Goal: Task Accomplishment & Management: Manage account settings

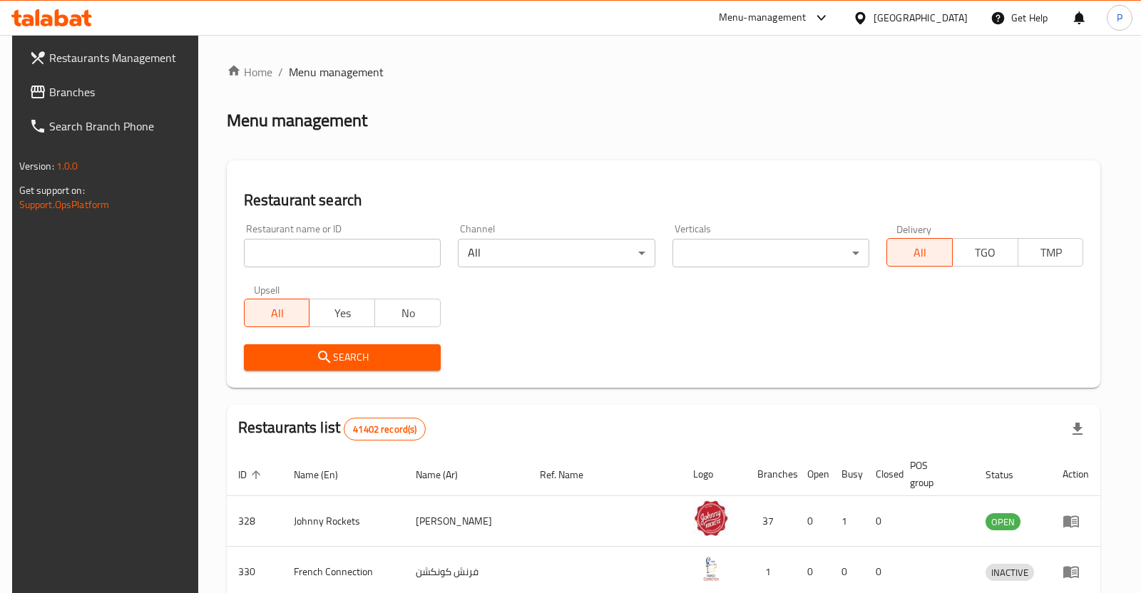
click at [337, 242] on div at bounding box center [570, 296] width 1141 height 593
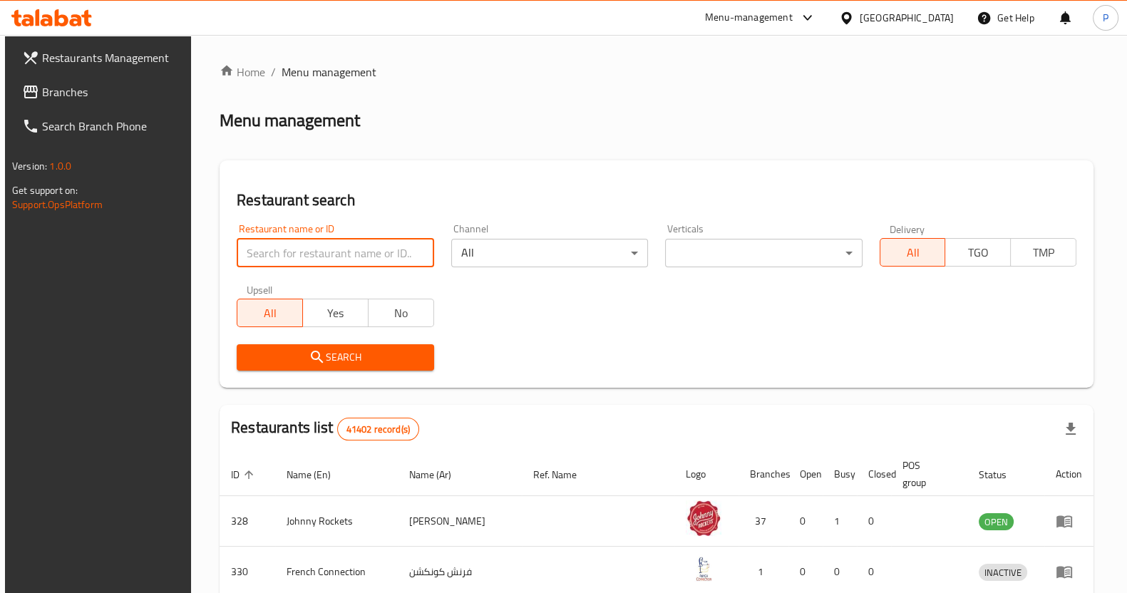
click at [334, 243] on input "search" at bounding box center [335, 253] width 197 height 29
type input "772967"
click button "Search" at bounding box center [335, 357] width 197 height 26
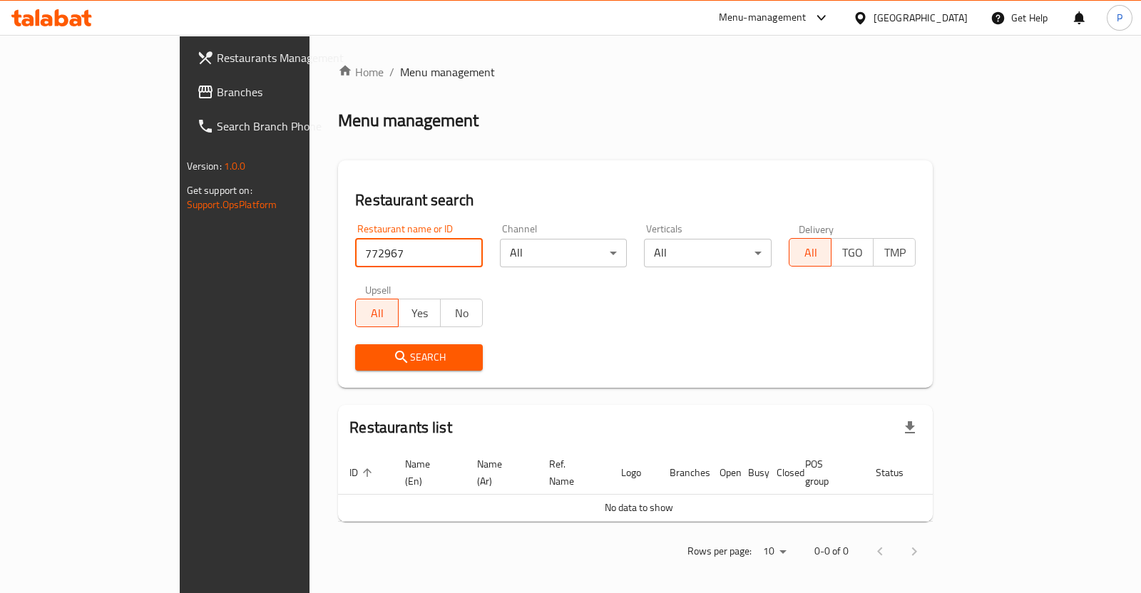
click at [424, 260] on input "772967" at bounding box center [419, 253] width 128 height 29
click at [421, 250] on input "772967" at bounding box center [419, 253] width 128 height 29
type input "parathe ki gully"
click at [366, 351] on span "Search" at bounding box center [418, 358] width 105 height 18
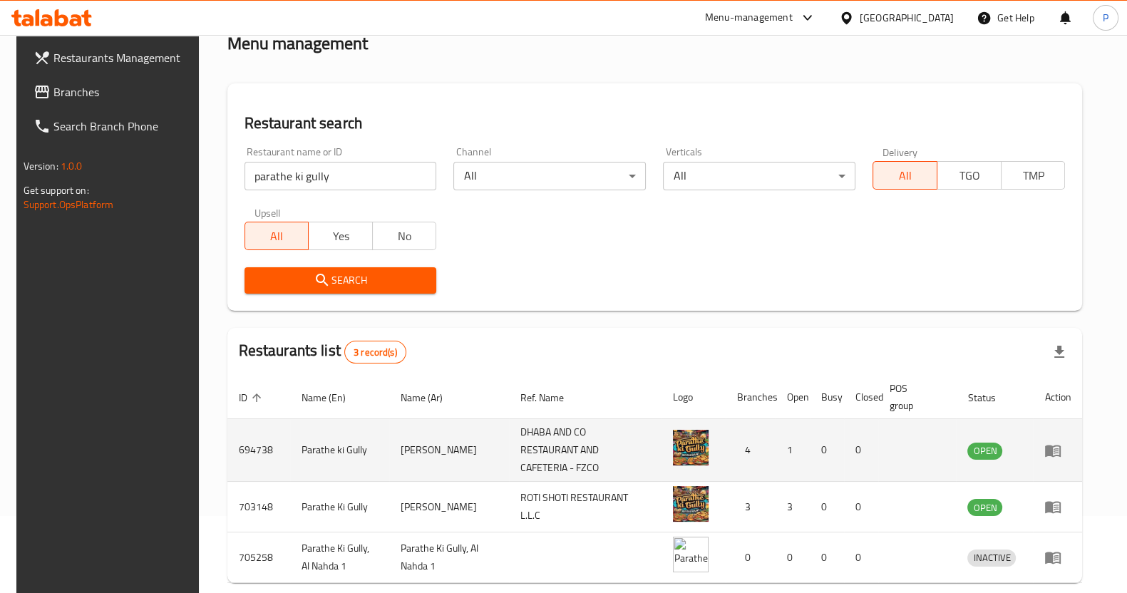
scroll to position [133, 0]
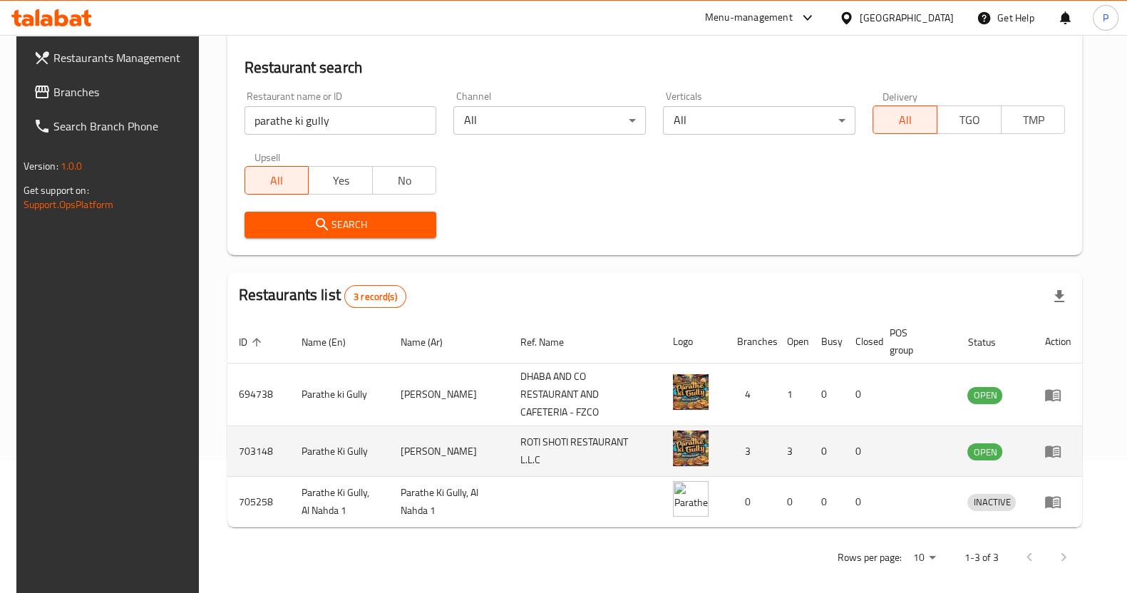
click at [1059, 439] on td "enhanced table" at bounding box center [1057, 451] width 49 height 51
click at [1061, 446] on icon "enhanced table" at bounding box center [1053, 452] width 16 height 12
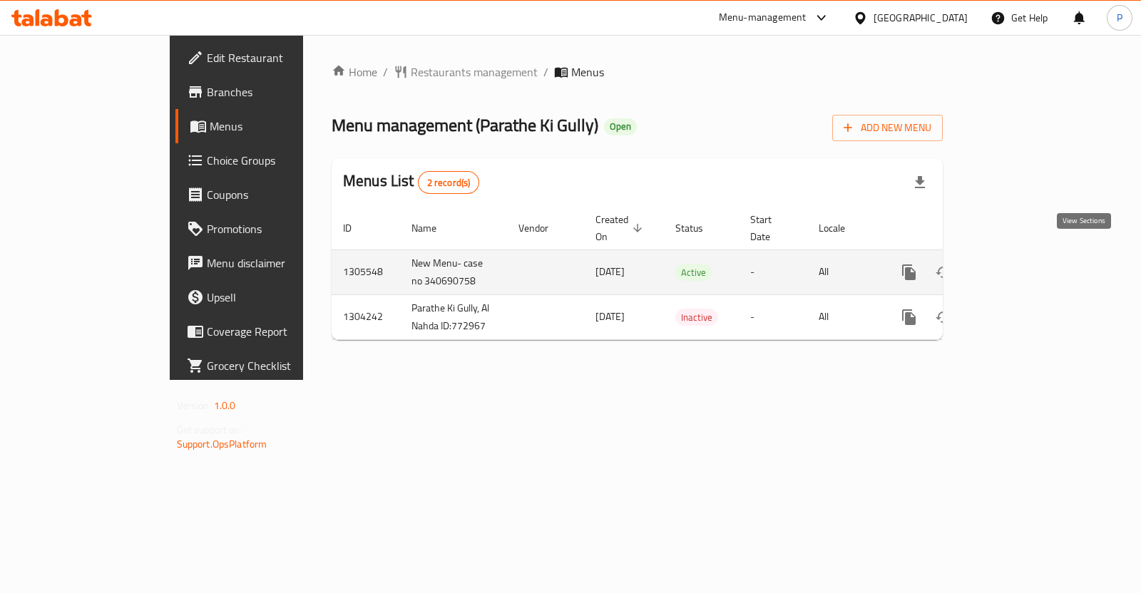
click at [1029, 269] on link "enhanced table" at bounding box center [1012, 272] width 34 height 34
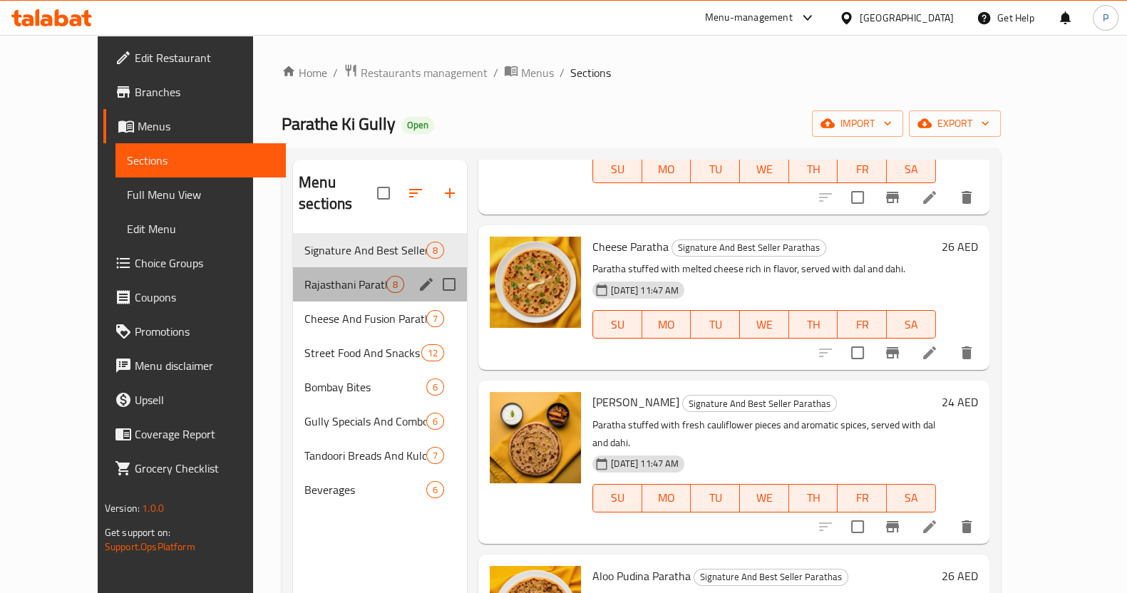
click at [297, 274] on div "Rajasthani Parathas 8" at bounding box center [380, 284] width 174 height 34
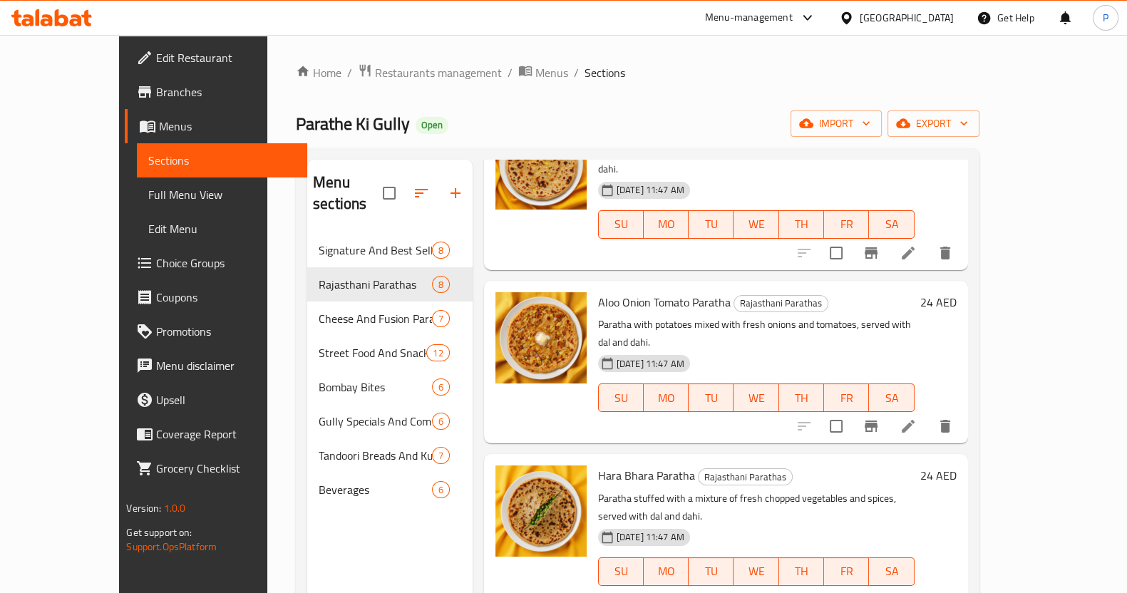
scroll to position [446, 0]
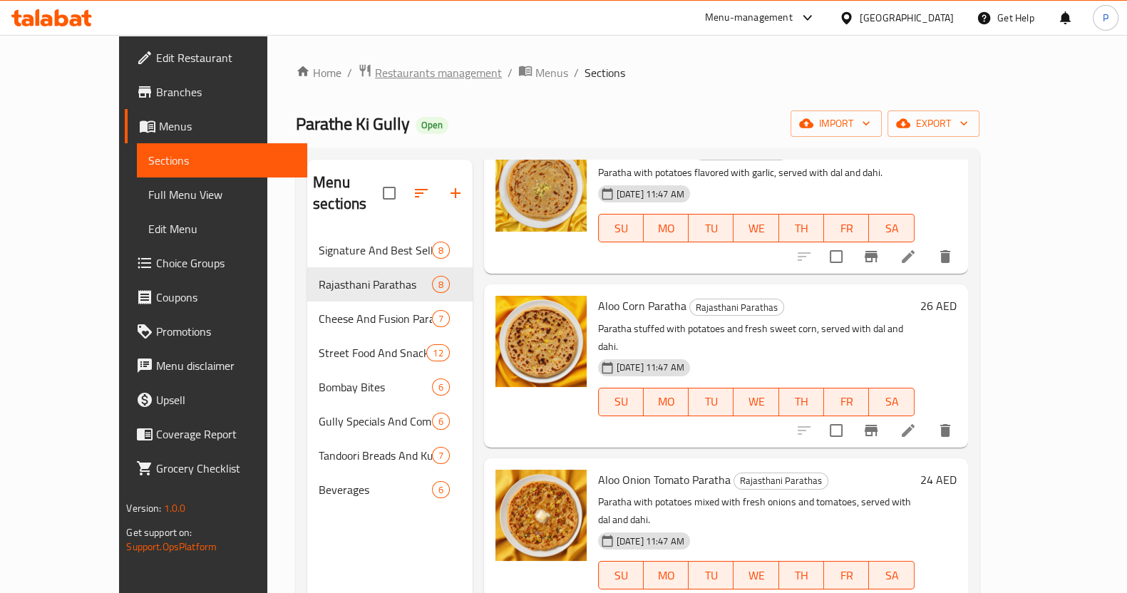
click at [375, 67] on span "Restaurants management" at bounding box center [438, 72] width 127 height 17
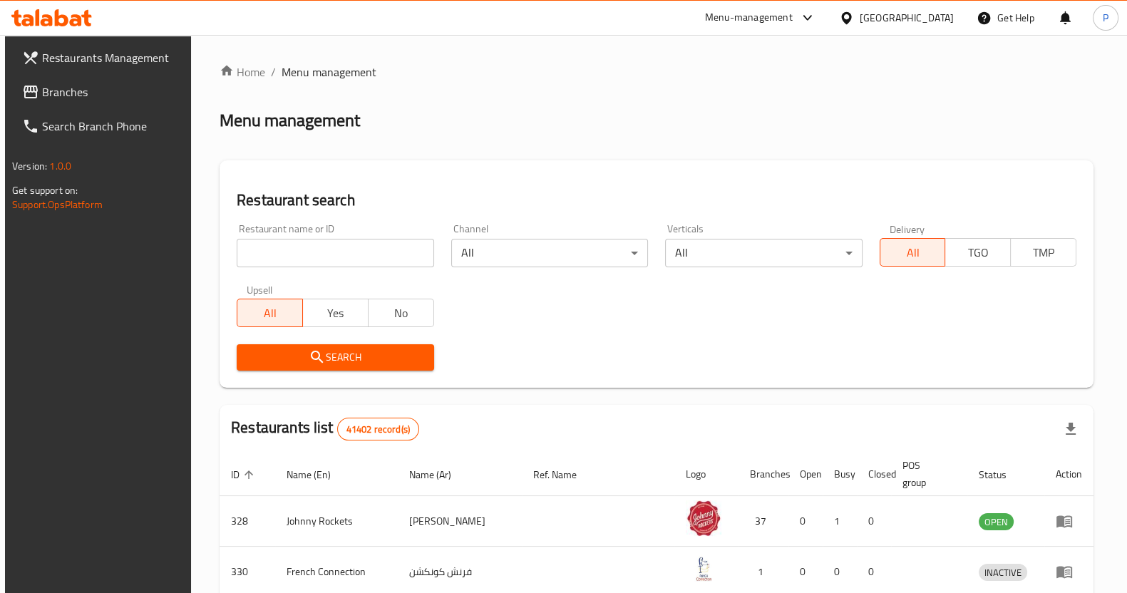
click at [784, 16] on div "Menu-management" at bounding box center [749, 17] width 88 height 17
click at [674, 160] on div "Restaurant-Management" at bounding box center [673, 157] width 112 height 16
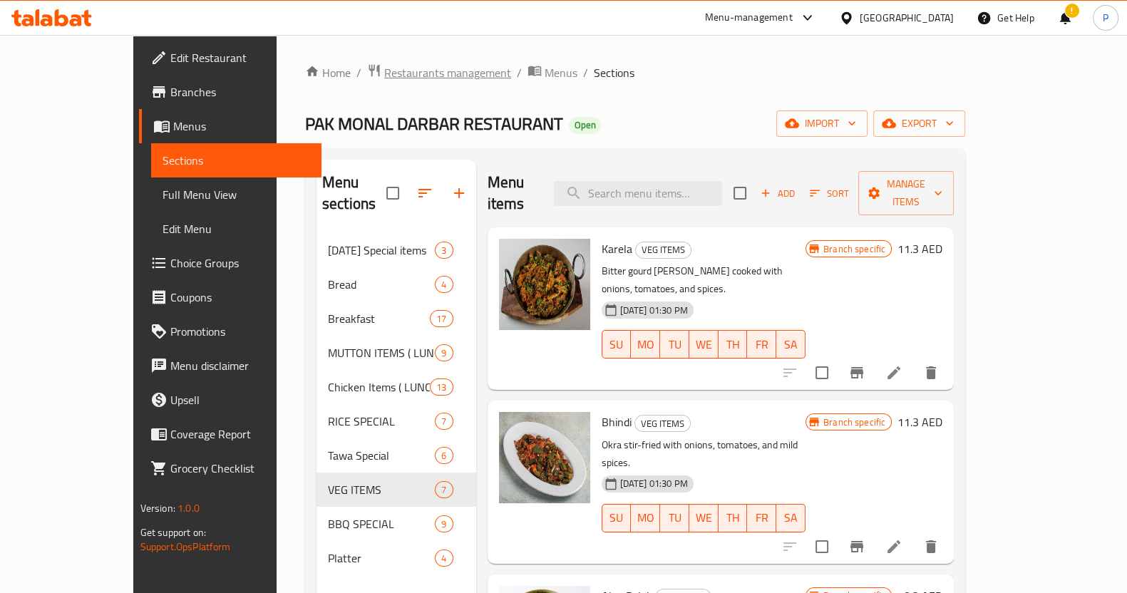
click at [384, 67] on span "Restaurants management" at bounding box center [447, 72] width 127 height 17
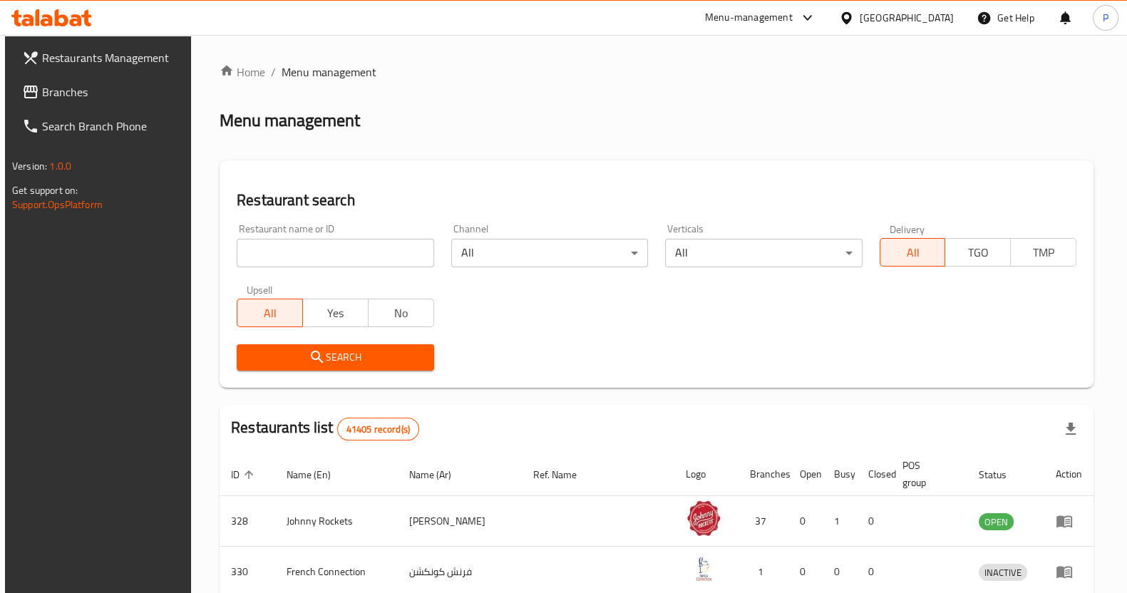
click at [324, 251] on input "search" at bounding box center [335, 253] width 197 height 29
type input "parathe ki gully"
click button "Search" at bounding box center [335, 357] width 197 height 26
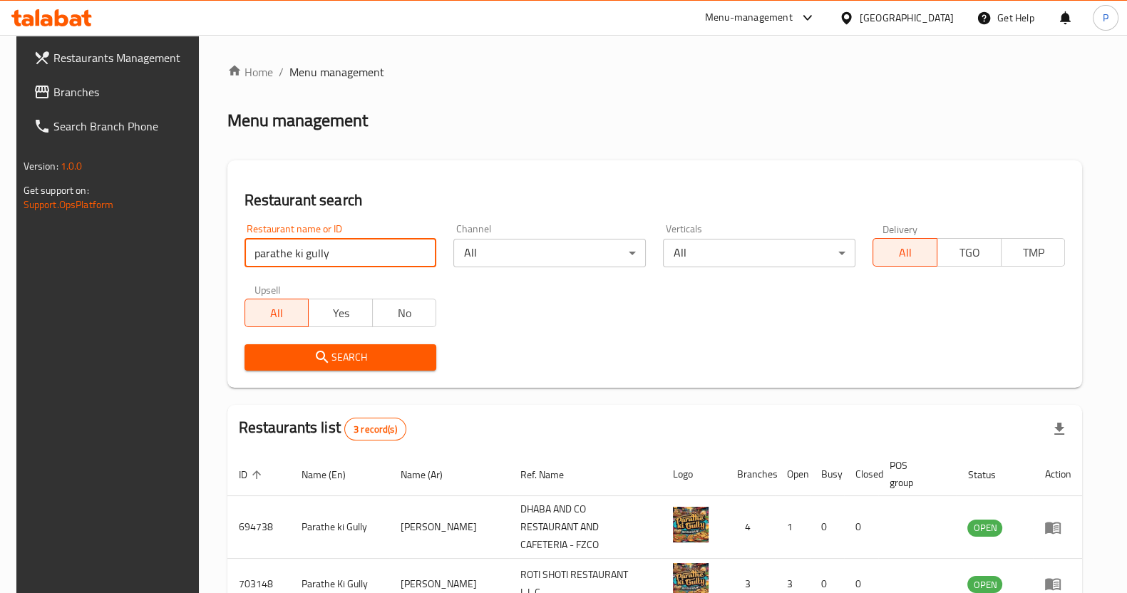
click at [342, 264] on input "parathe ki gully" at bounding box center [341, 253] width 193 height 29
click at [360, 241] on input "parathe ki gully" at bounding box center [341, 253] width 193 height 29
click button "Search" at bounding box center [341, 357] width 193 height 26
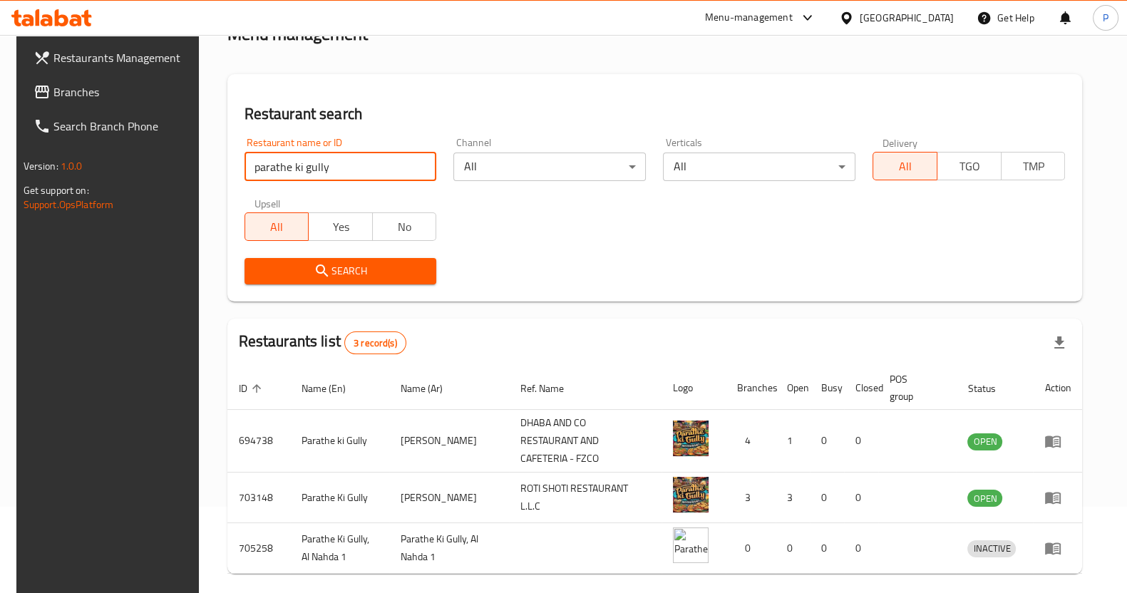
scroll to position [133, 0]
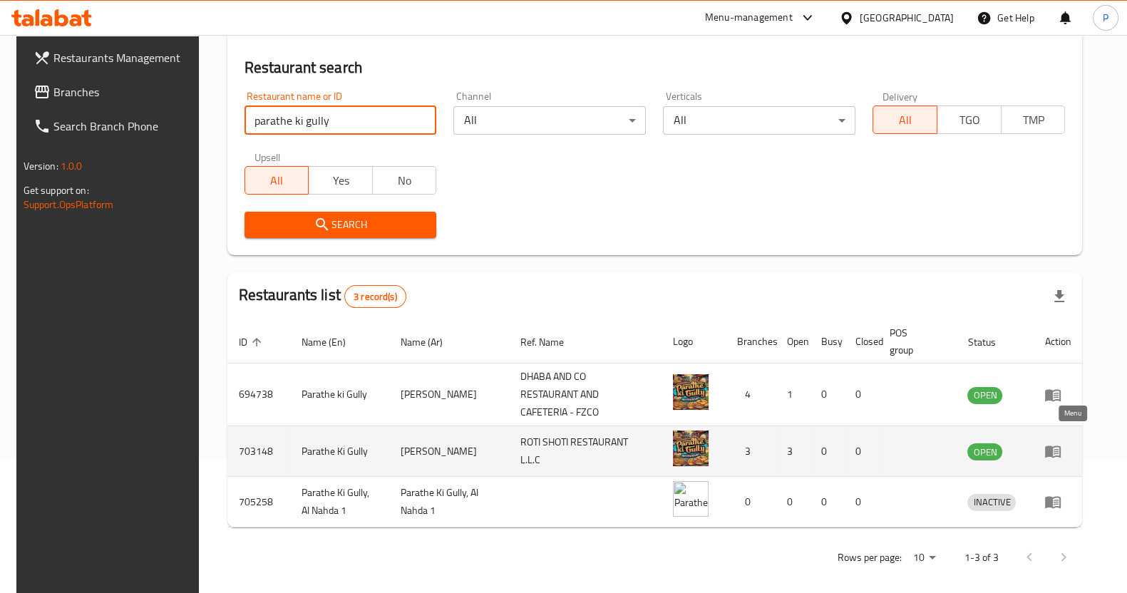
click at [1061, 446] on icon "enhanced table" at bounding box center [1053, 452] width 16 height 12
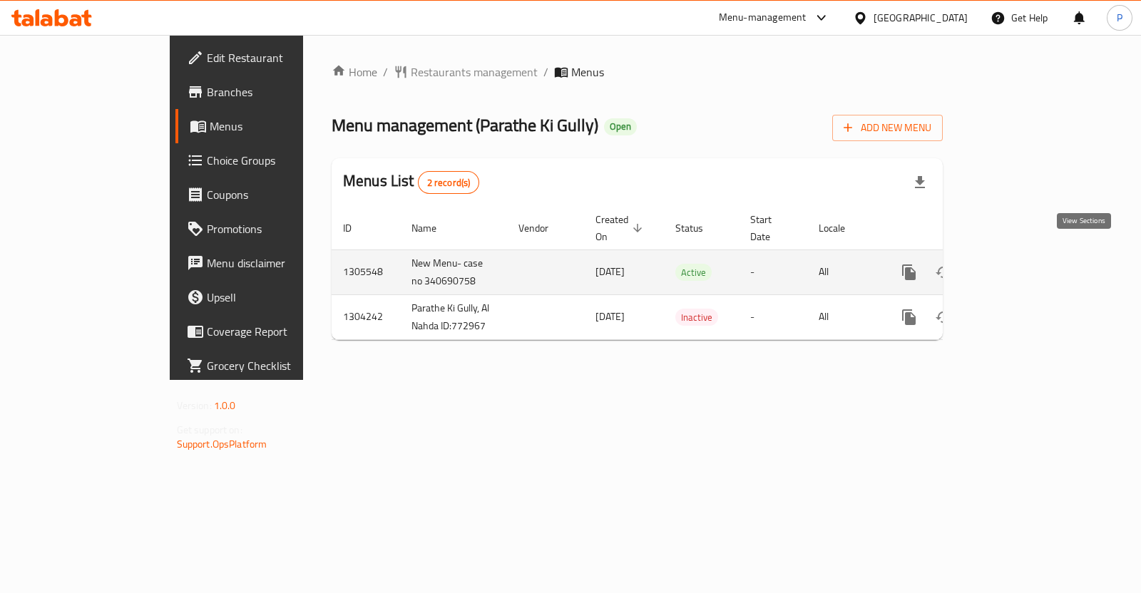
click at [1020, 264] on icon "enhanced table" at bounding box center [1011, 272] width 17 height 17
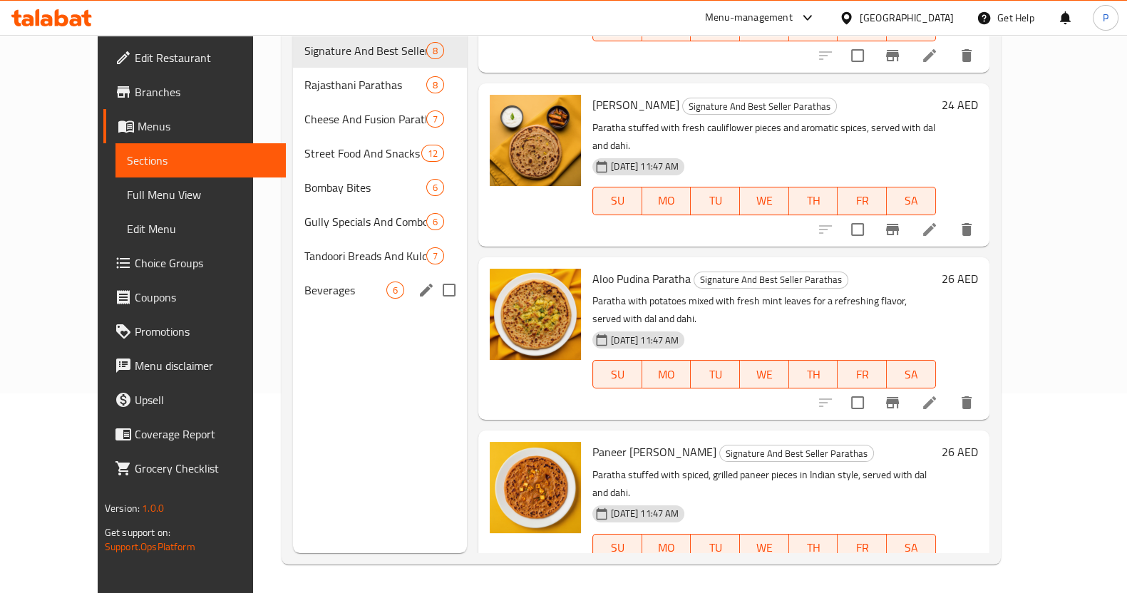
scroll to position [332, 0]
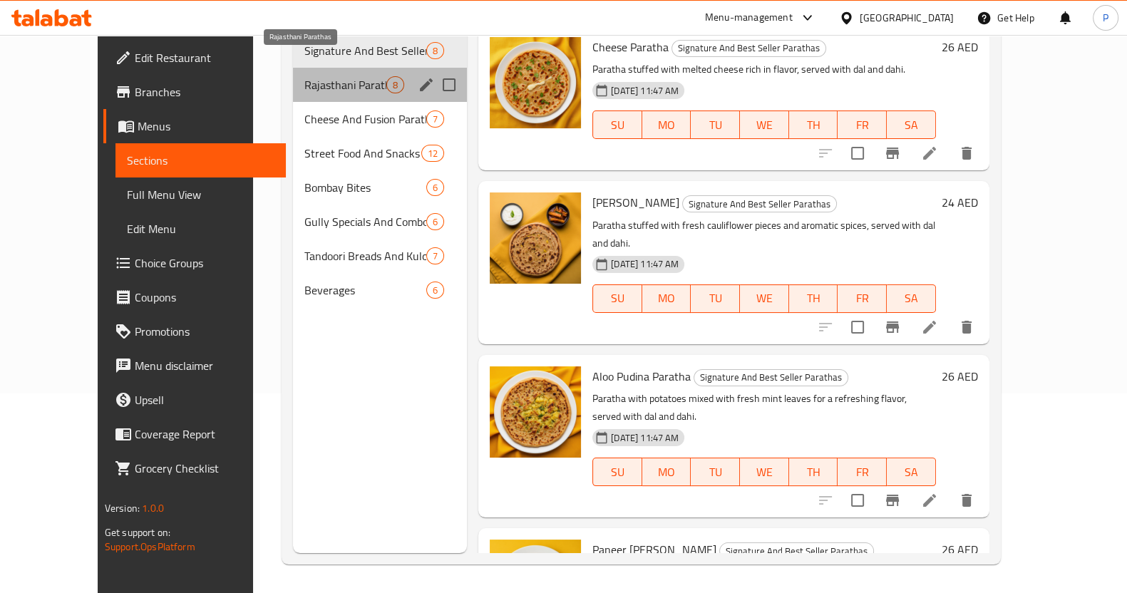
click at [310, 76] on span "Rajasthani Parathas" at bounding box center [345, 84] width 82 height 17
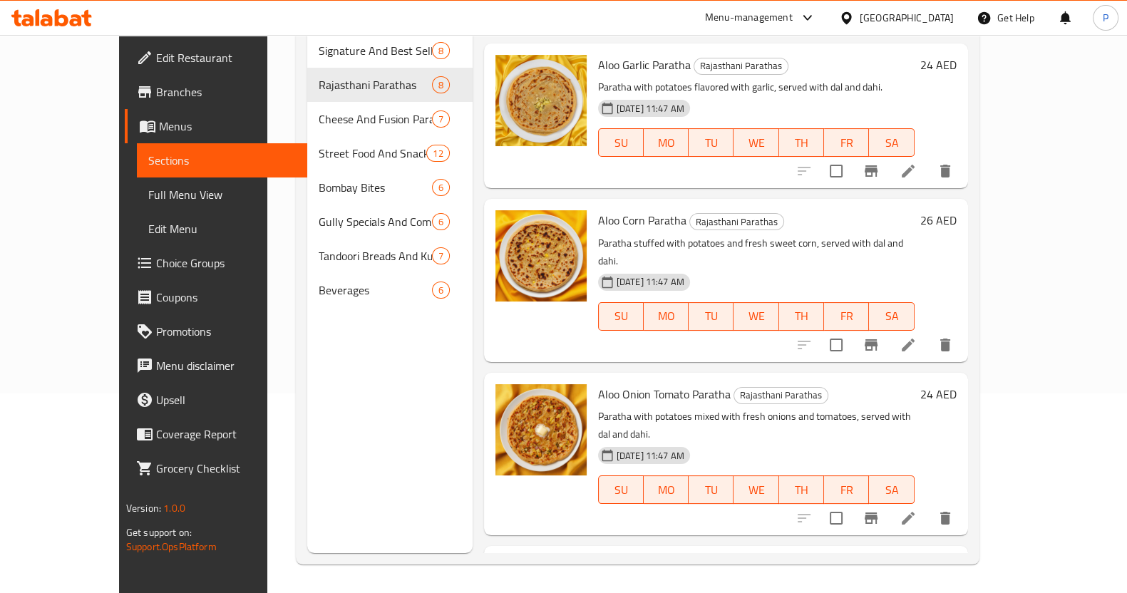
scroll to position [688, 0]
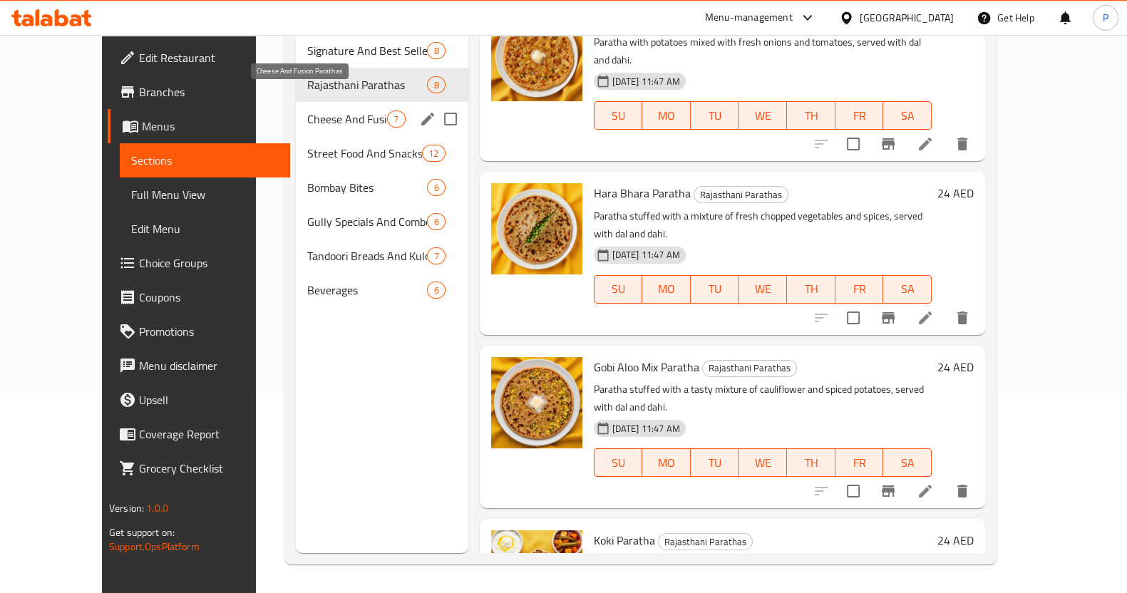
click at [307, 111] on span "Cheese And Fusion Parathas" at bounding box center [347, 119] width 81 height 17
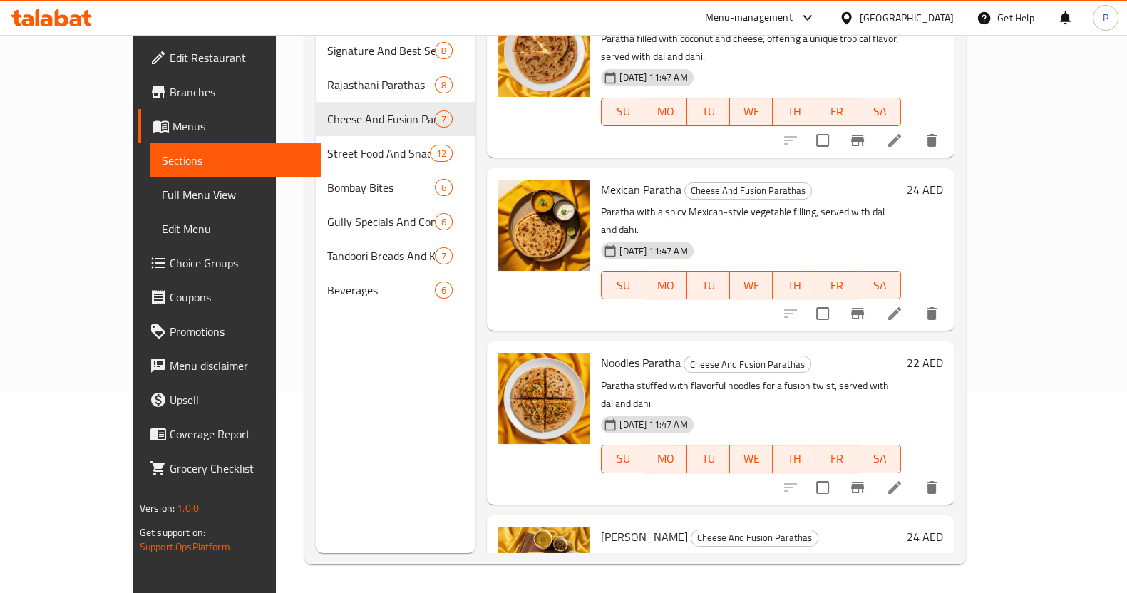
scroll to position [532, 0]
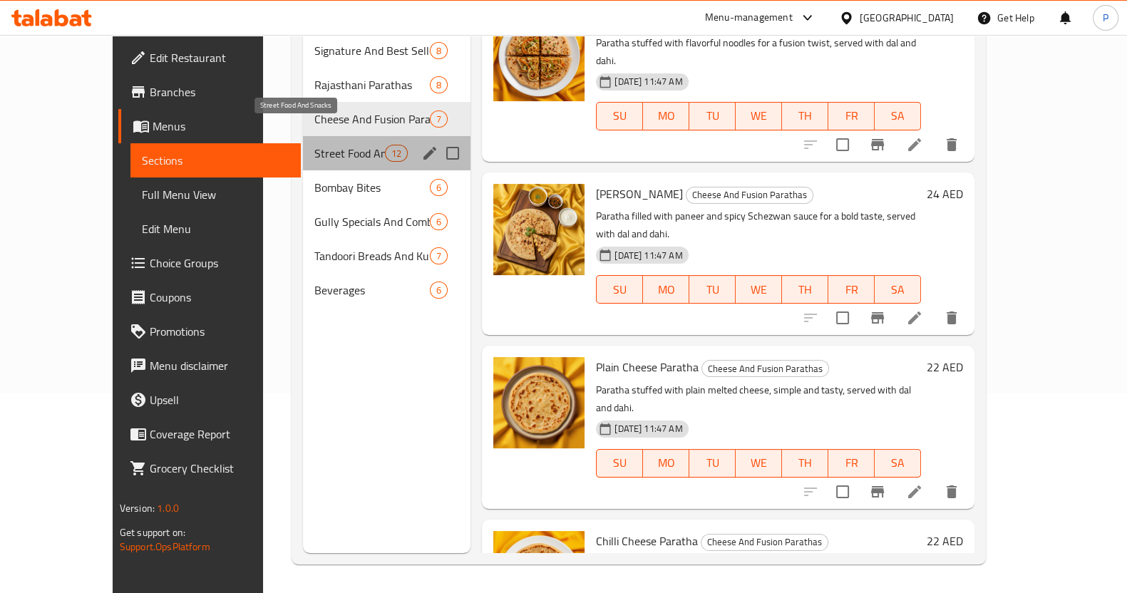
click at [314, 145] on span "Street Food And Snacks" at bounding box center [349, 153] width 71 height 17
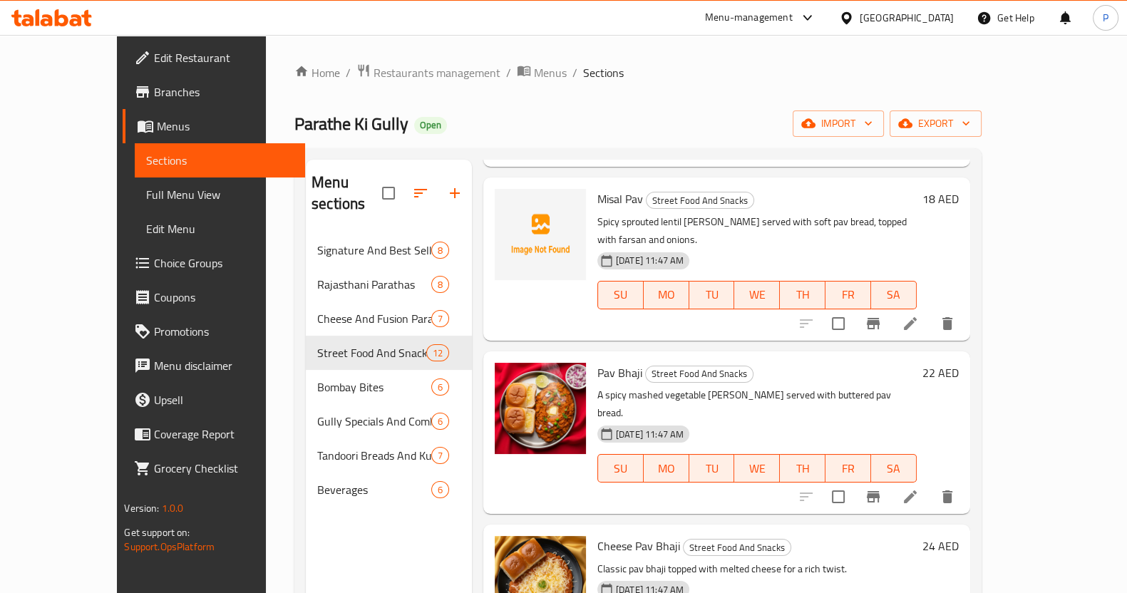
scroll to position [1311, 0]
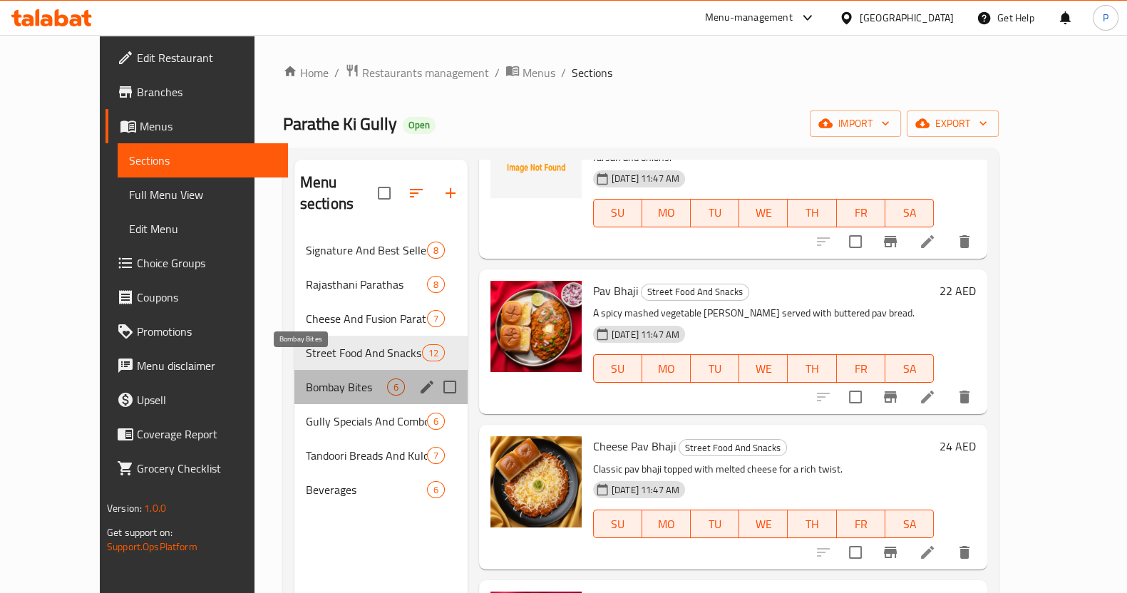
click at [306, 379] on span "Bombay Bites" at bounding box center [346, 387] width 81 height 17
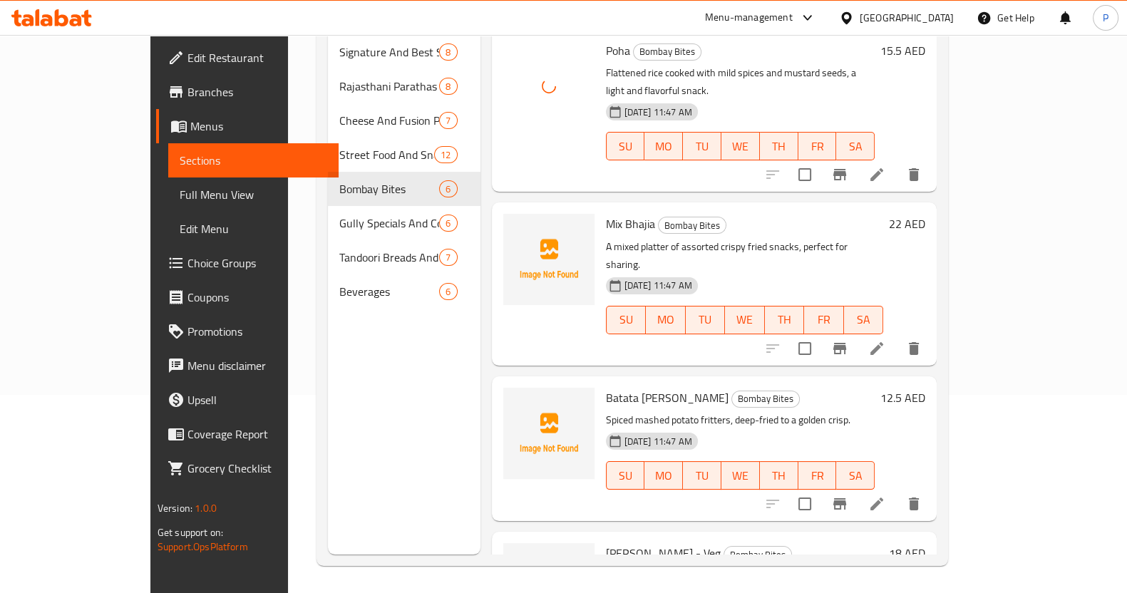
scroll to position [200, 0]
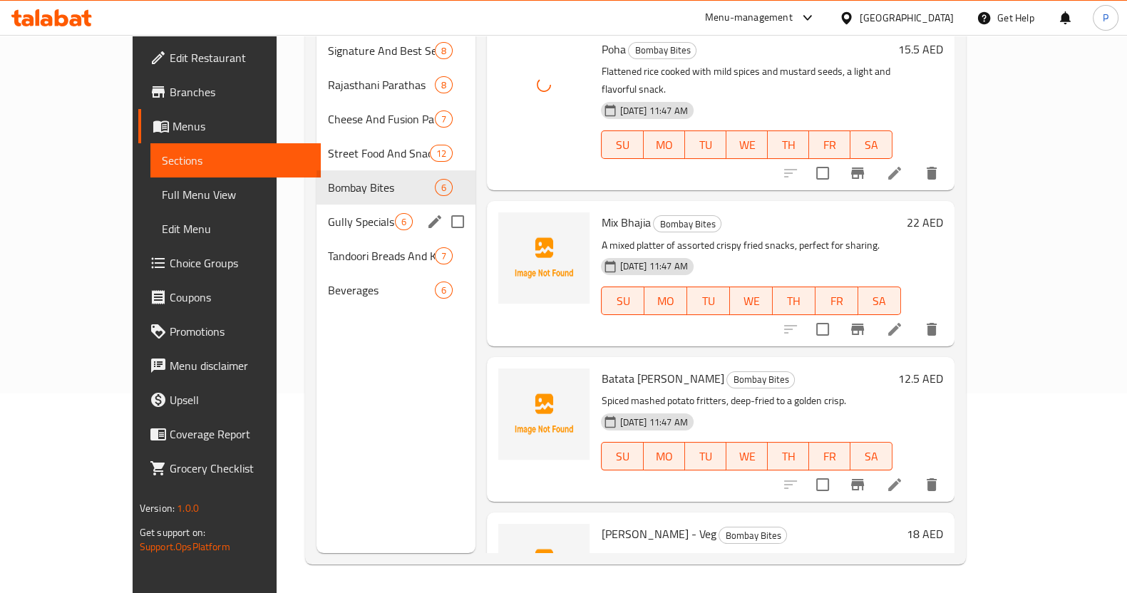
click at [441, 205] on div "Gully Specials And Combos 6" at bounding box center [397, 222] width 160 height 34
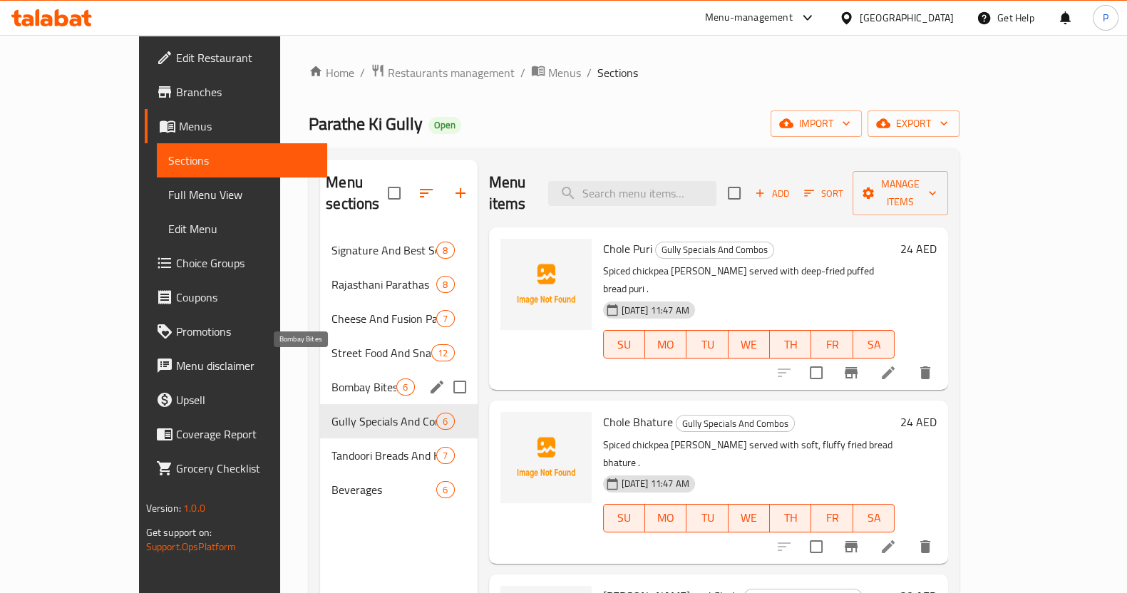
click at [339, 379] on span "Bombay Bites" at bounding box center [364, 387] width 65 height 17
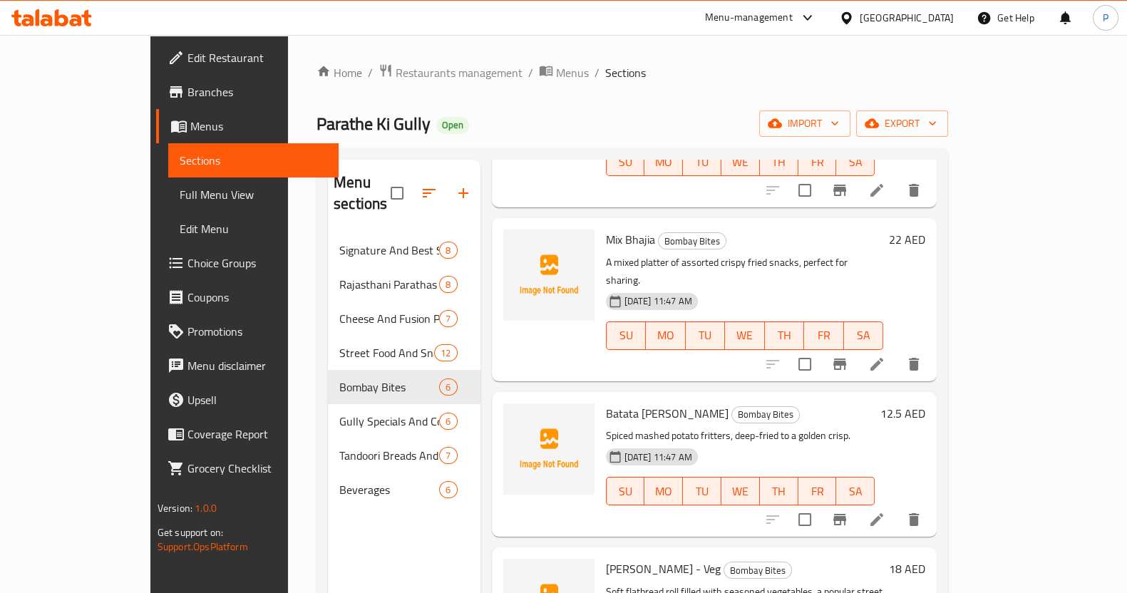
scroll to position [88, 0]
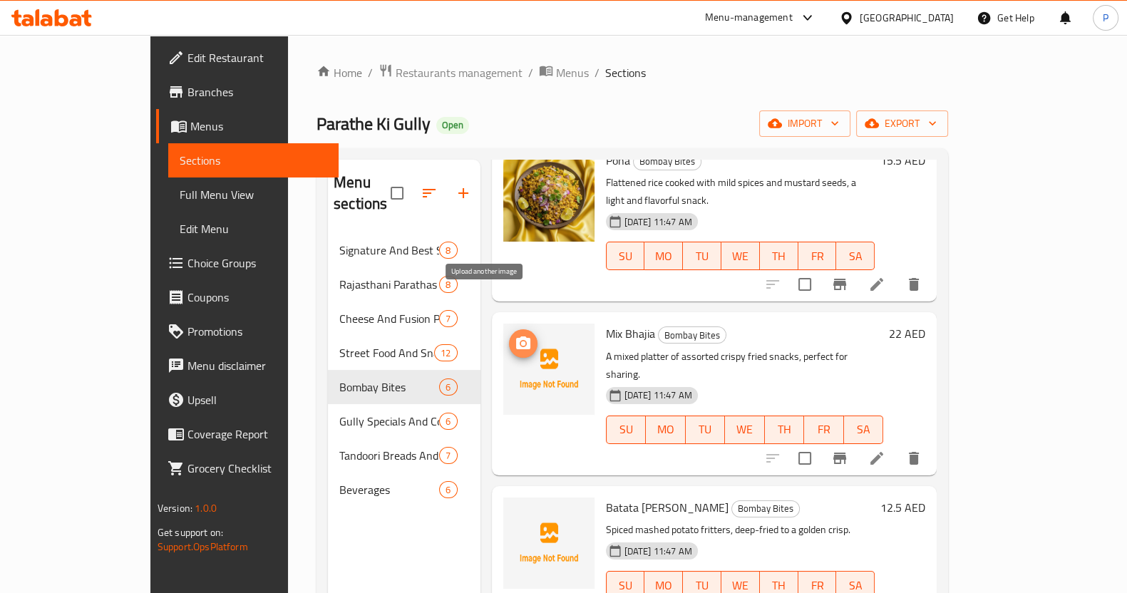
click at [515, 335] on icon "upload picture" at bounding box center [523, 343] width 17 height 17
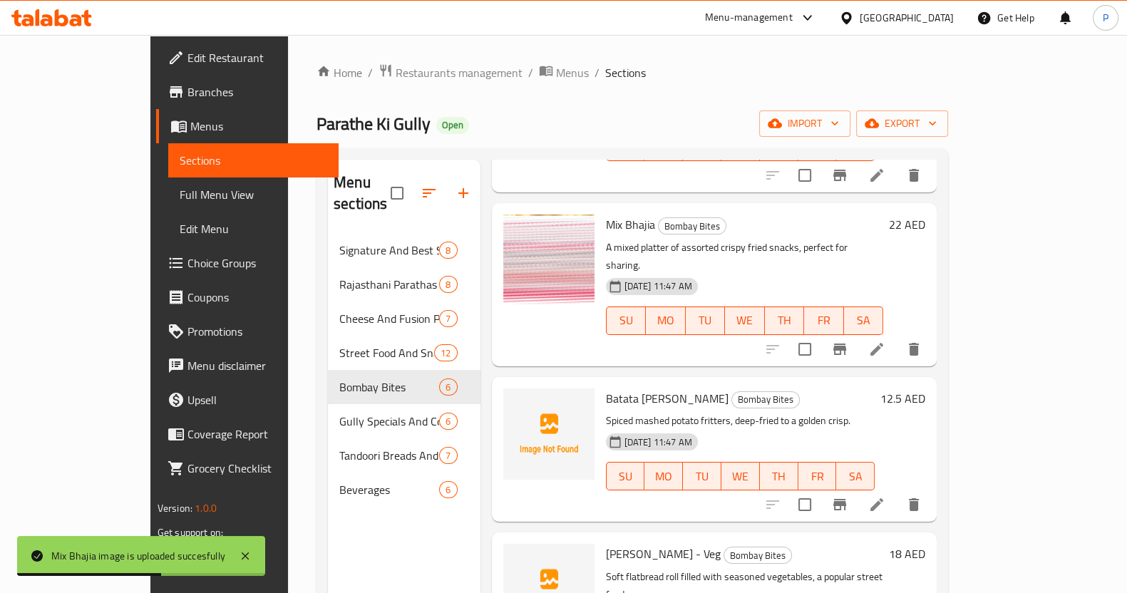
scroll to position [267, 0]
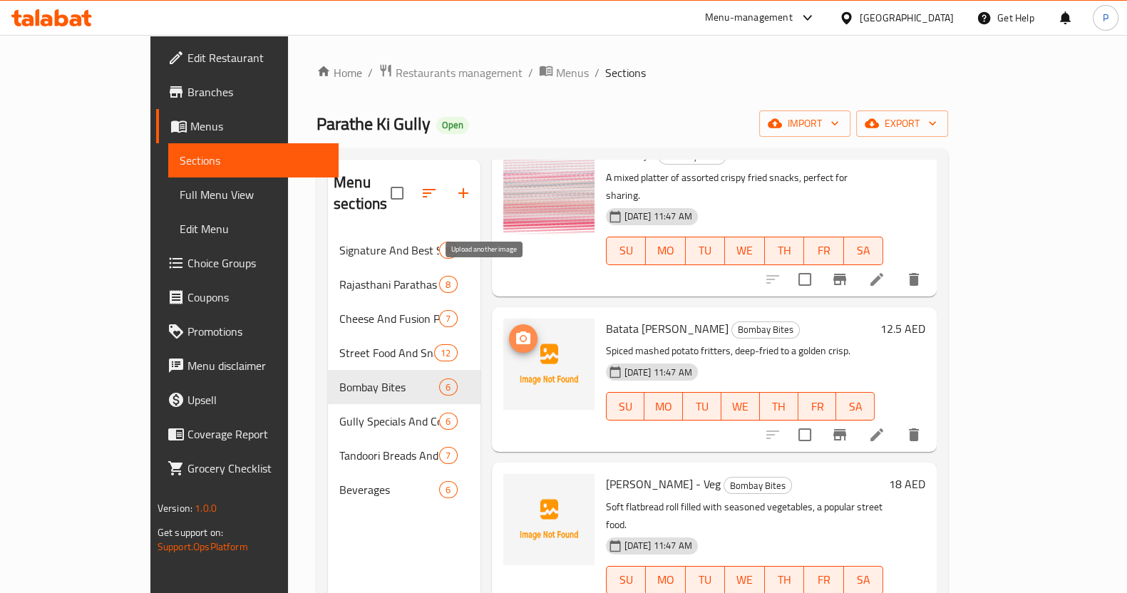
click at [515, 330] on icon "upload picture" at bounding box center [523, 338] width 17 height 17
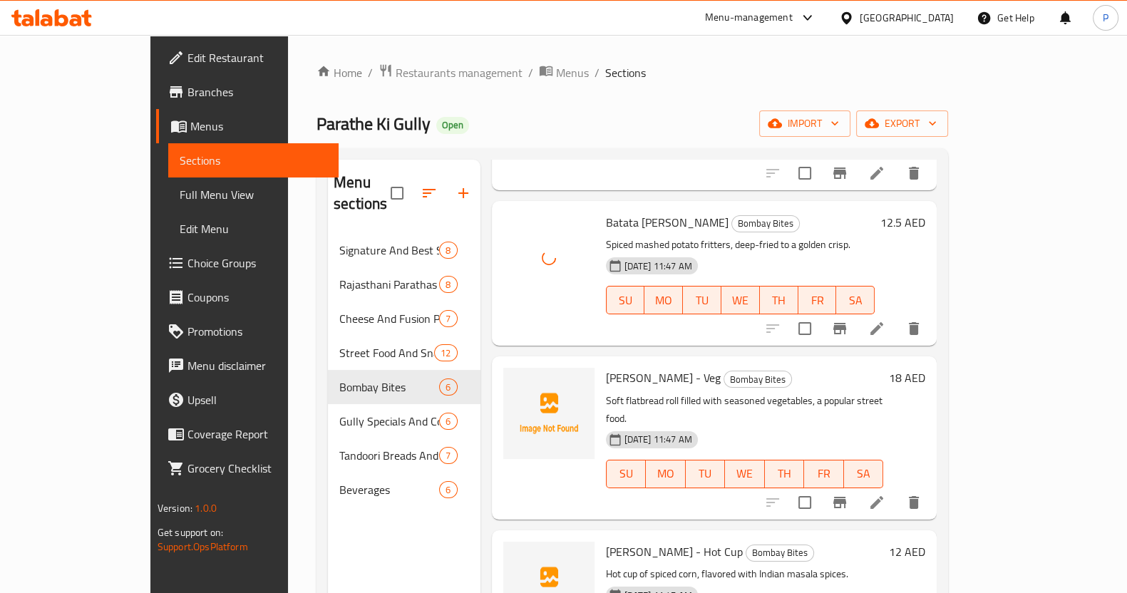
scroll to position [376, 0]
